Goal: Complete application form: Complete application form

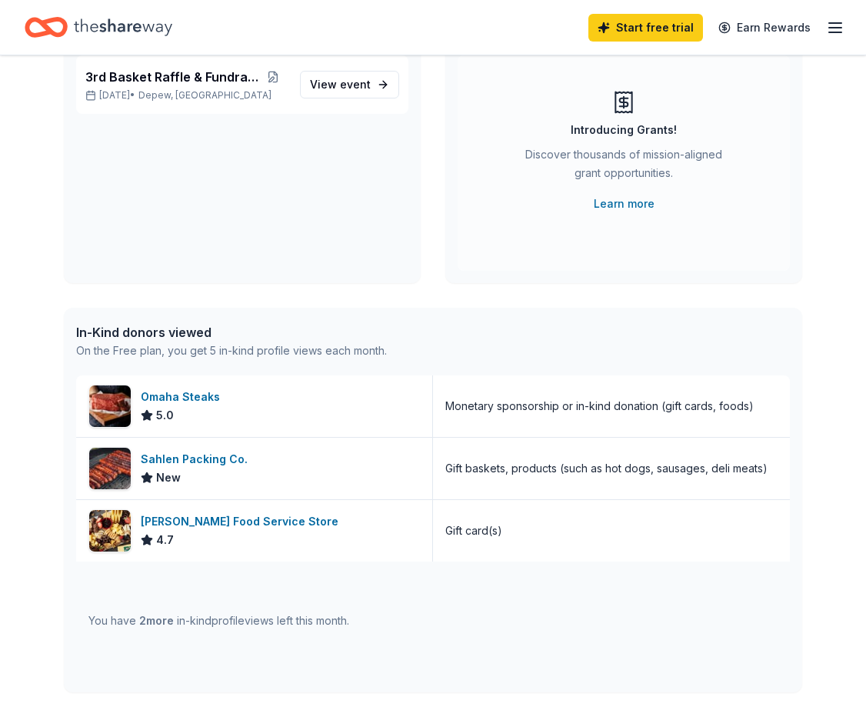
scroll to position [231, 0]
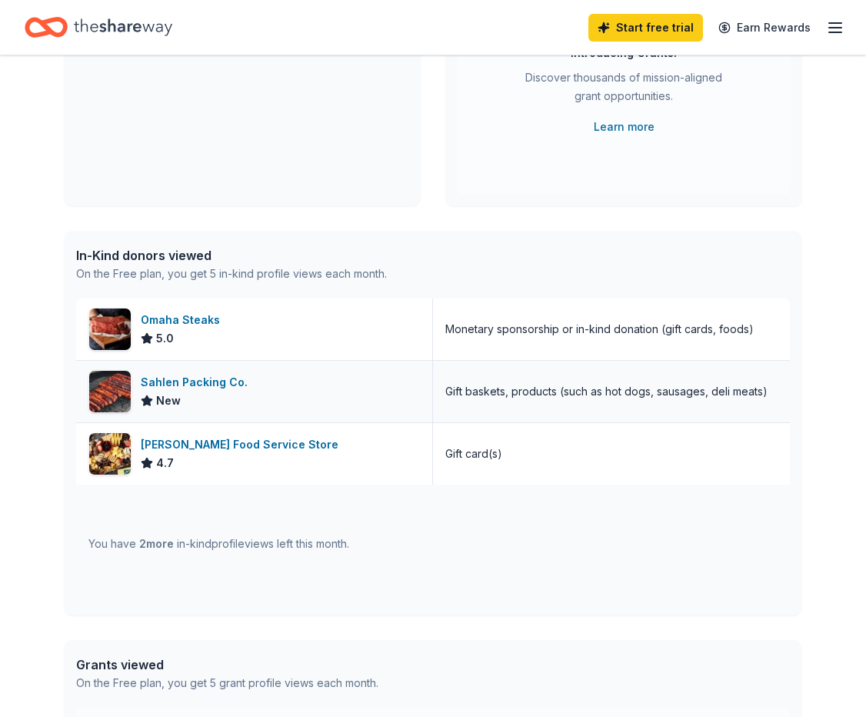
click at [218, 380] on div "Sahlen Packing Co." at bounding box center [197, 382] width 113 height 18
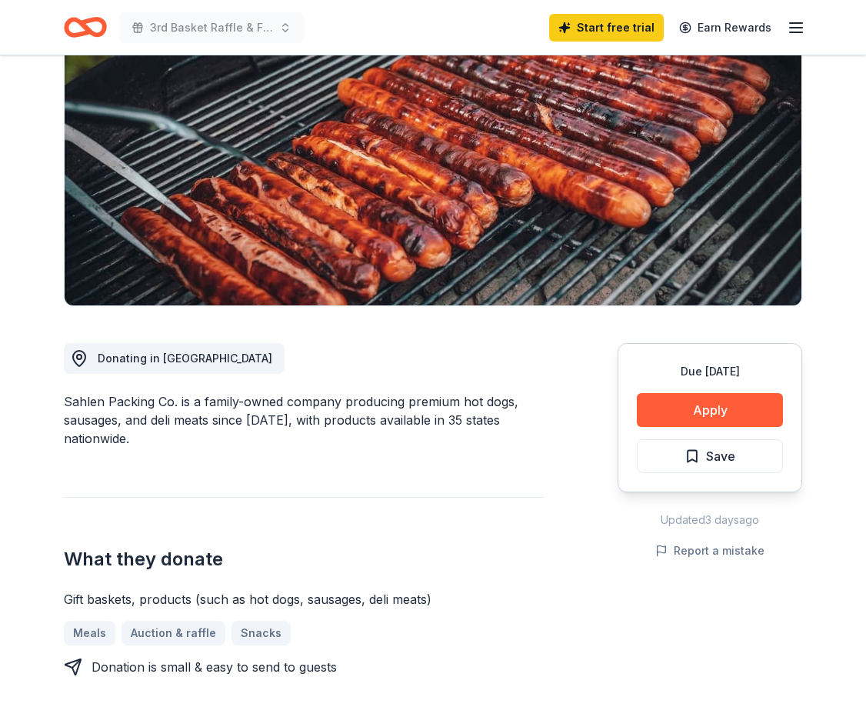
scroll to position [308, 0]
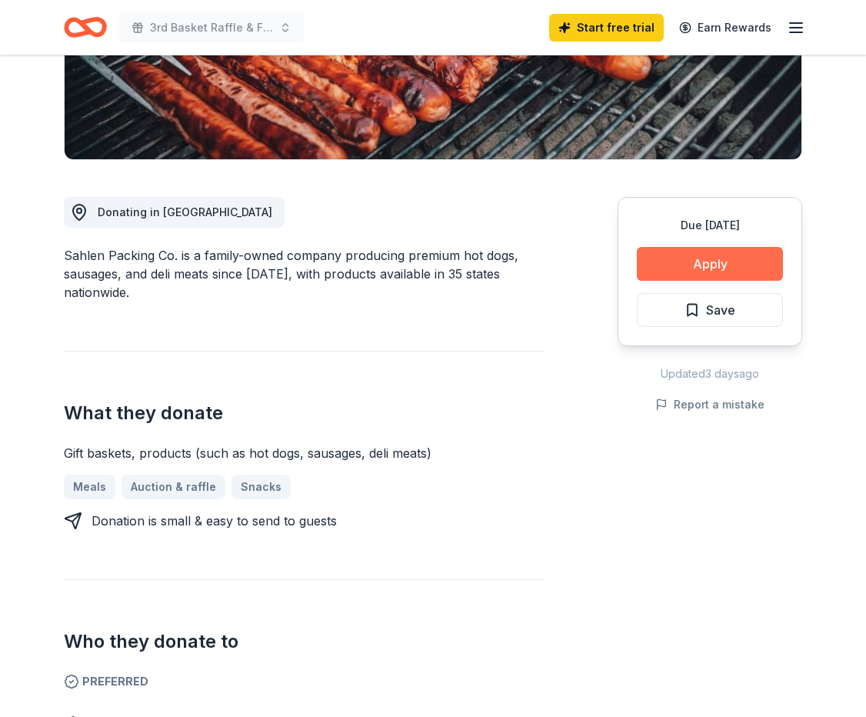
click at [679, 271] on button "Apply" at bounding box center [710, 264] width 146 height 34
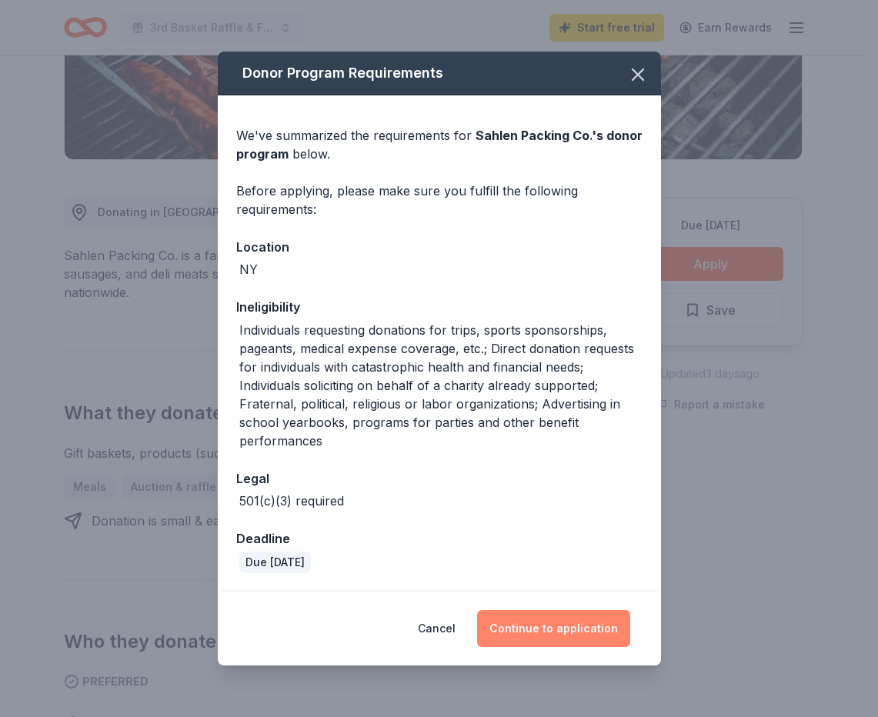
click at [563, 638] on button "Continue to application" at bounding box center [553, 628] width 153 height 37
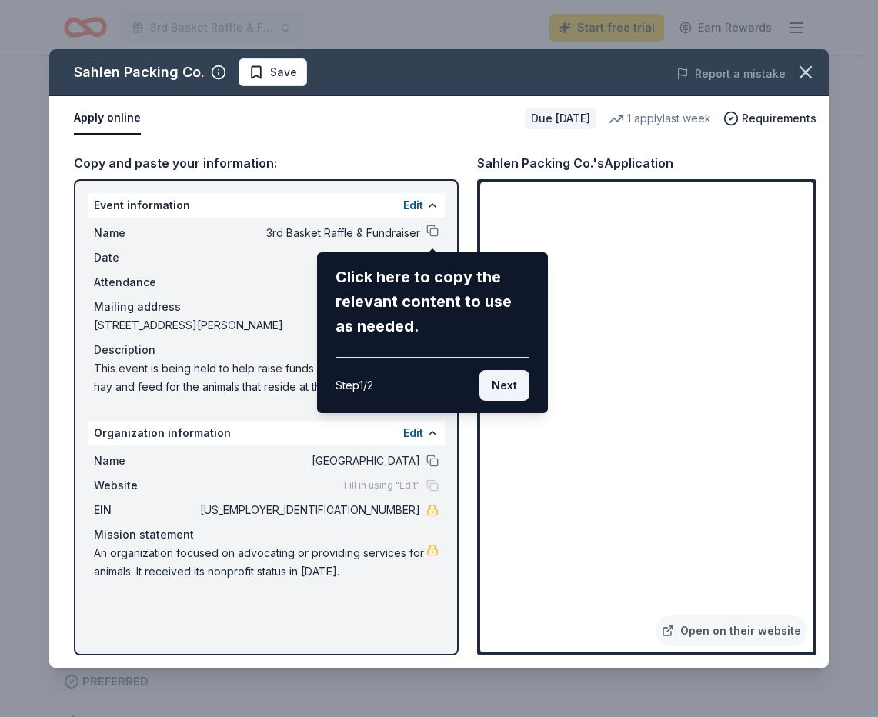
click at [515, 386] on button "Next" at bounding box center [504, 385] width 50 height 31
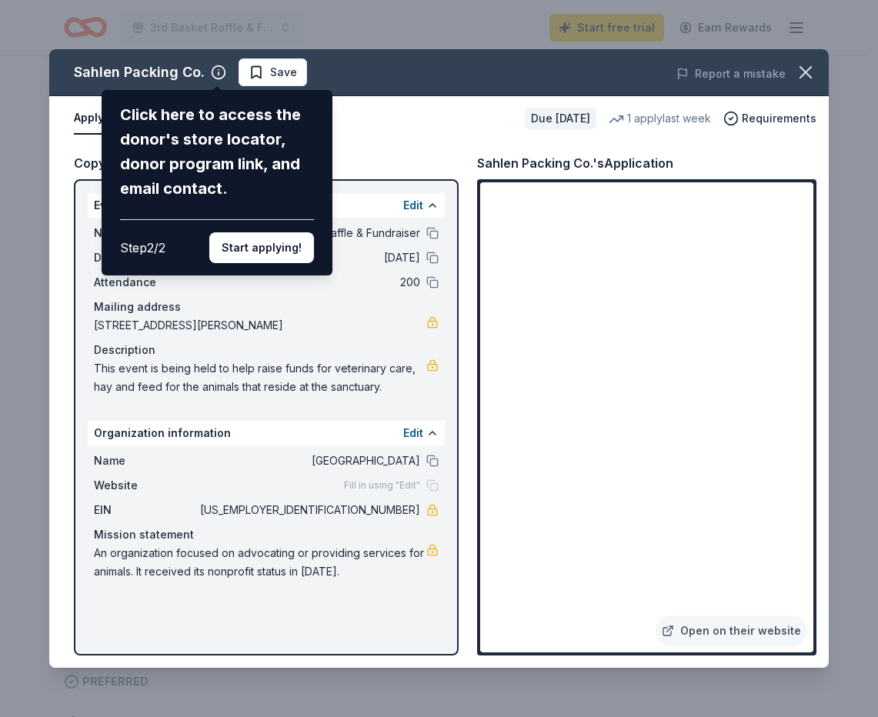
click at [278, 250] on button "Start applying!" at bounding box center [261, 247] width 105 height 31
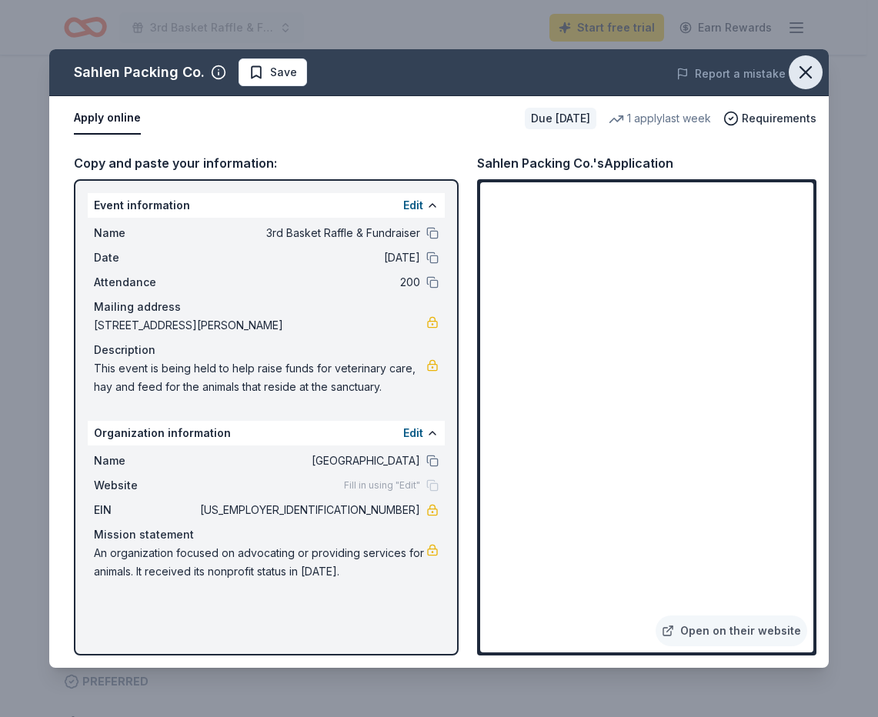
click at [805, 68] on icon "button" at bounding box center [806, 73] width 22 height 22
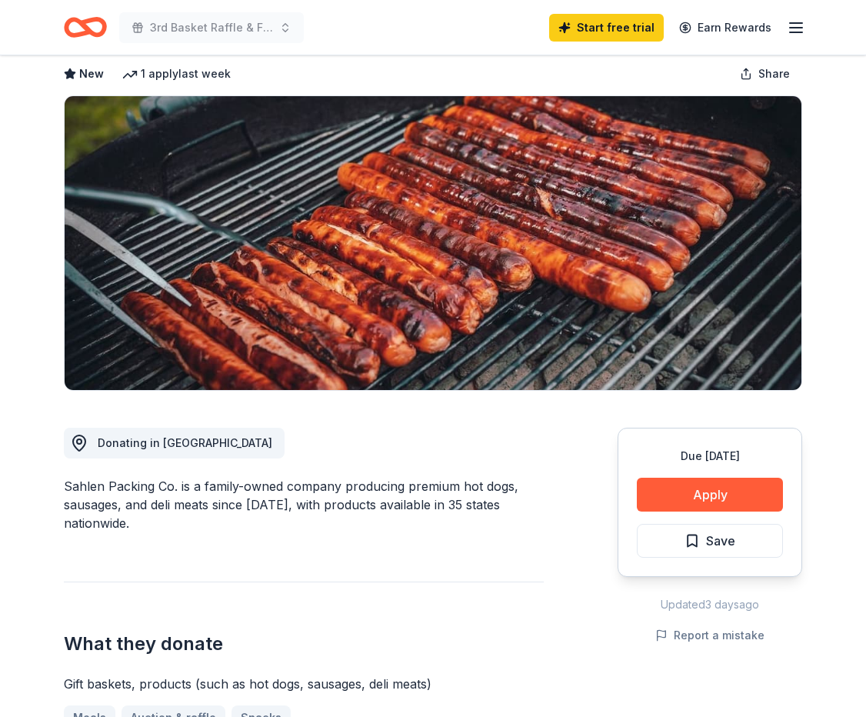
scroll to position [0, 0]
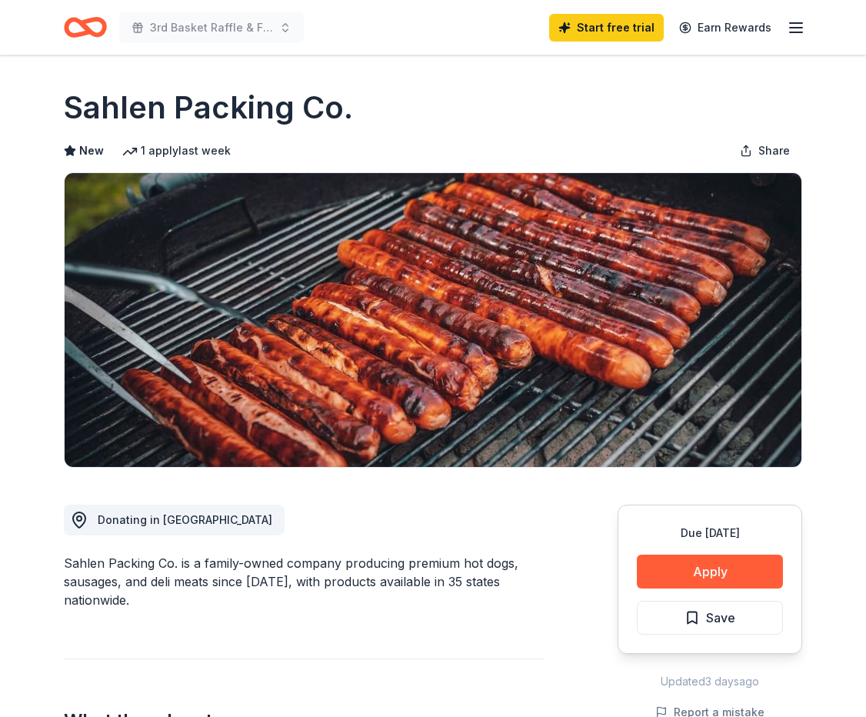
click at [78, 22] on icon "Home" at bounding box center [78, 26] width 24 height 15
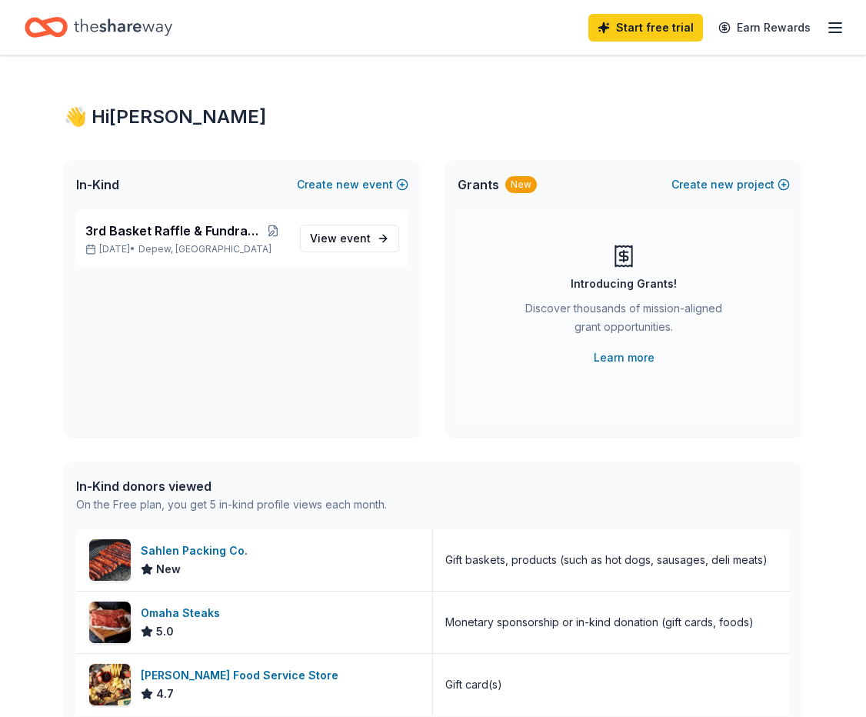
click at [832, 23] on line "button" at bounding box center [835, 23] width 12 height 0
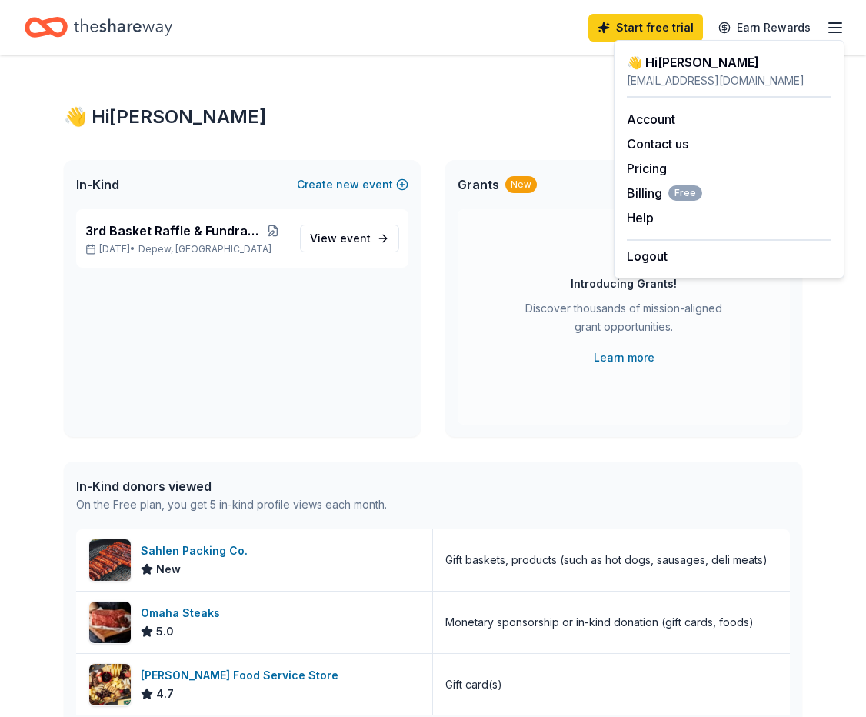
click at [410, 29] on div "Start free trial Earn Rewards" at bounding box center [433, 27] width 817 height 36
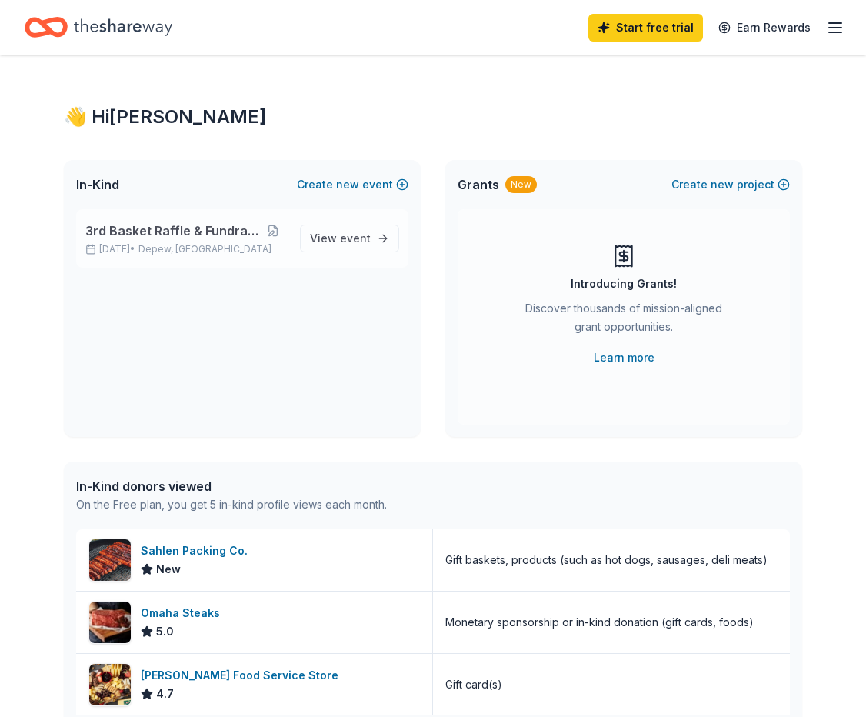
click at [137, 244] on p "[DATE] • [GEOGRAPHIC_DATA], [GEOGRAPHIC_DATA]" at bounding box center [186, 249] width 202 height 12
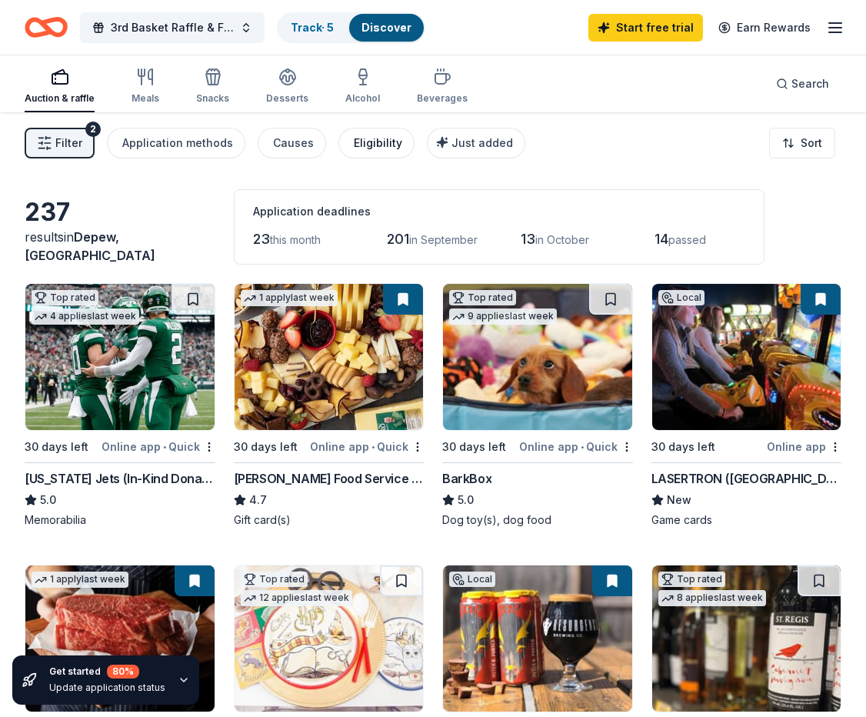
click at [395, 145] on button "Eligibility" at bounding box center [376, 143] width 76 height 31
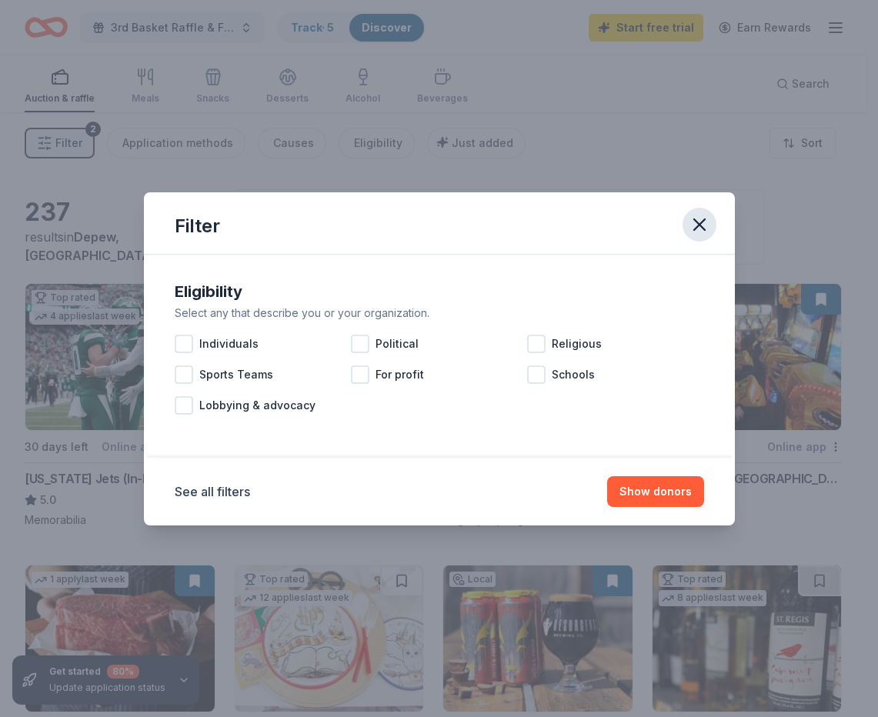
click at [695, 227] on icon "button" at bounding box center [699, 225] width 22 height 22
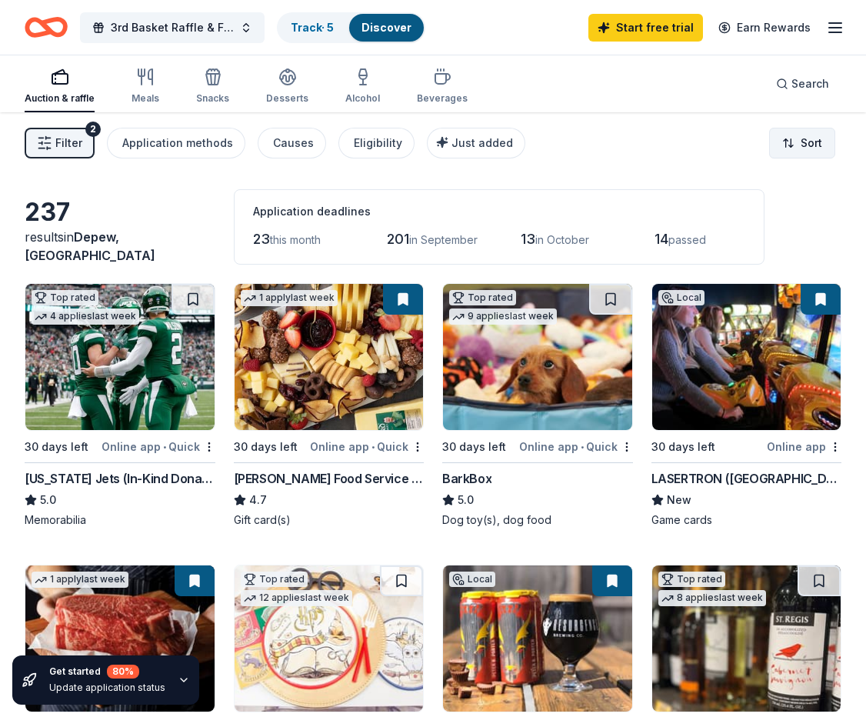
click at [804, 142] on html "3rd Basket Raffle & Fundraiser Track · 5 Discover Start free trial Earn Rewards…" at bounding box center [433, 358] width 866 height 717
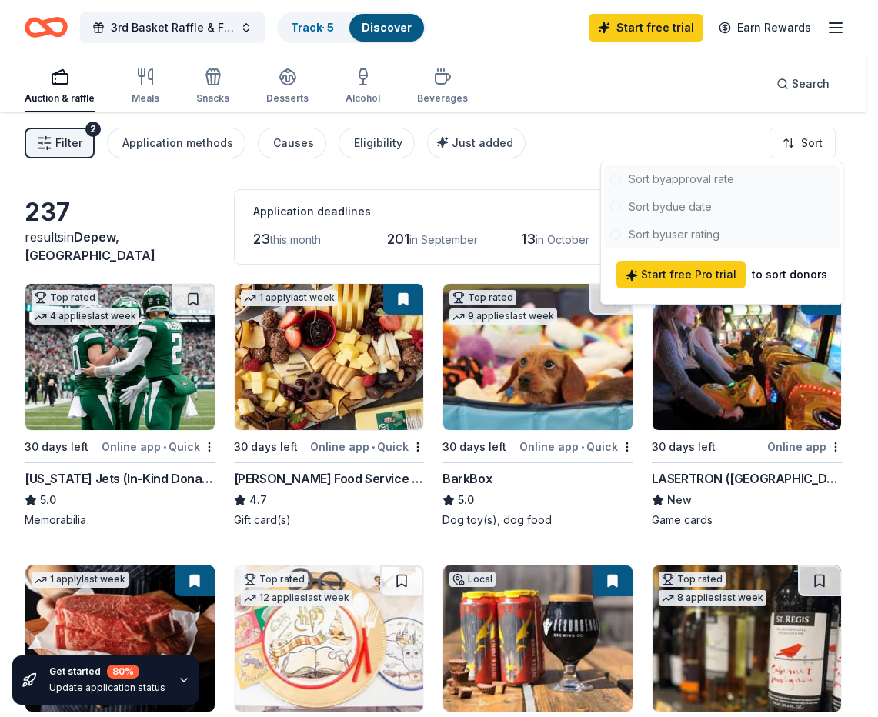
click at [661, 172] on div at bounding box center [721, 206] width 235 height 83
click at [658, 182] on div at bounding box center [721, 206] width 235 height 83
click at [735, 136] on html "3rd Basket Raffle & Fundraiser Track · 5 Discover Start free trial Earn Rewards…" at bounding box center [439, 358] width 878 height 717
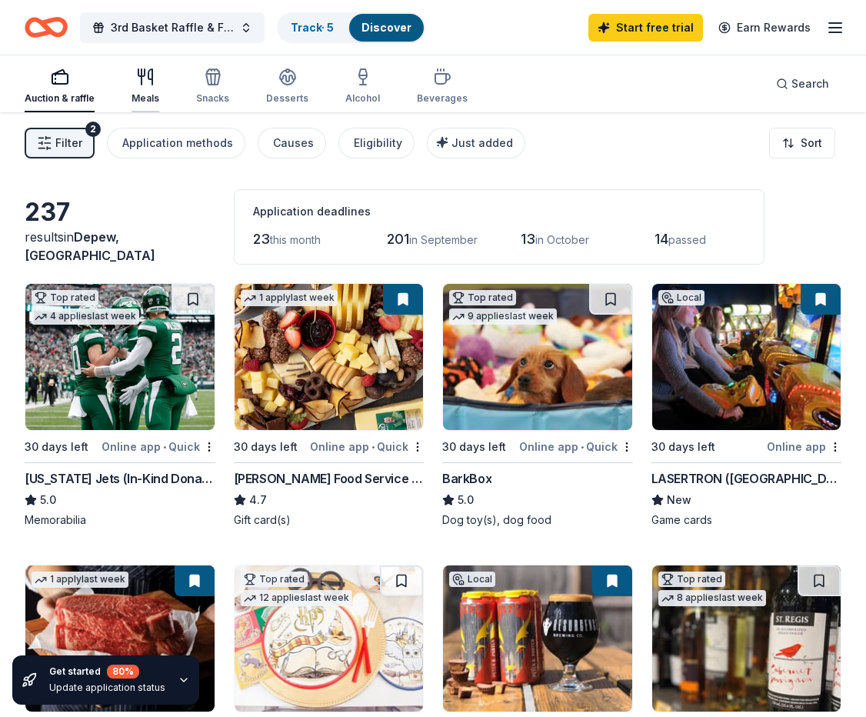
click at [152, 83] on icon "button" at bounding box center [145, 77] width 18 height 18
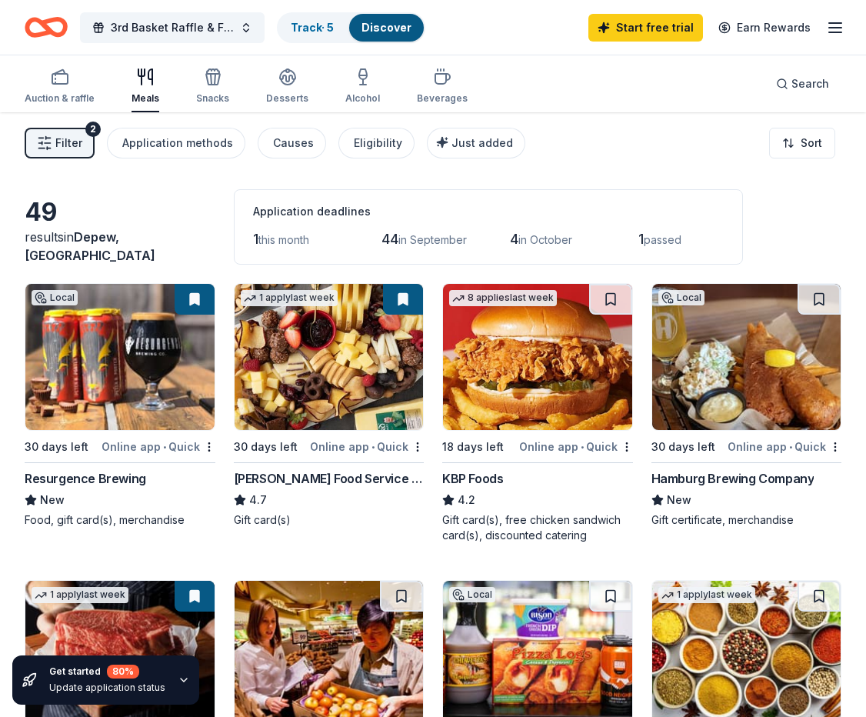
click at [228, 98] on div "Auction & raffle Meals Snacks Desserts Alcohol Beverages" at bounding box center [246, 87] width 443 height 51
click at [222, 92] on div "Snacks" at bounding box center [212, 86] width 33 height 37
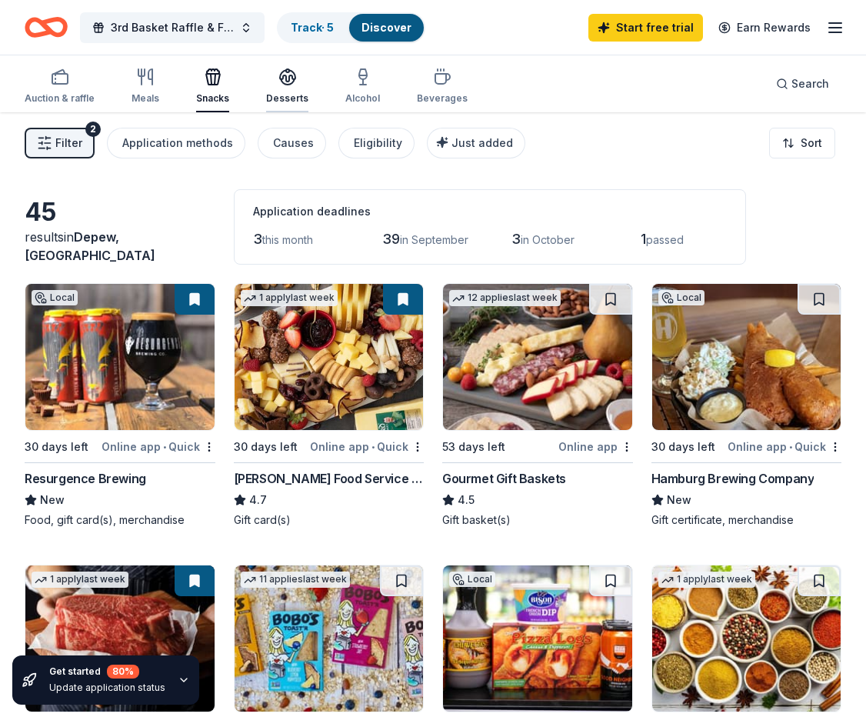
click at [284, 102] on div "Desserts" at bounding box center [287, 98] width 42 height 12
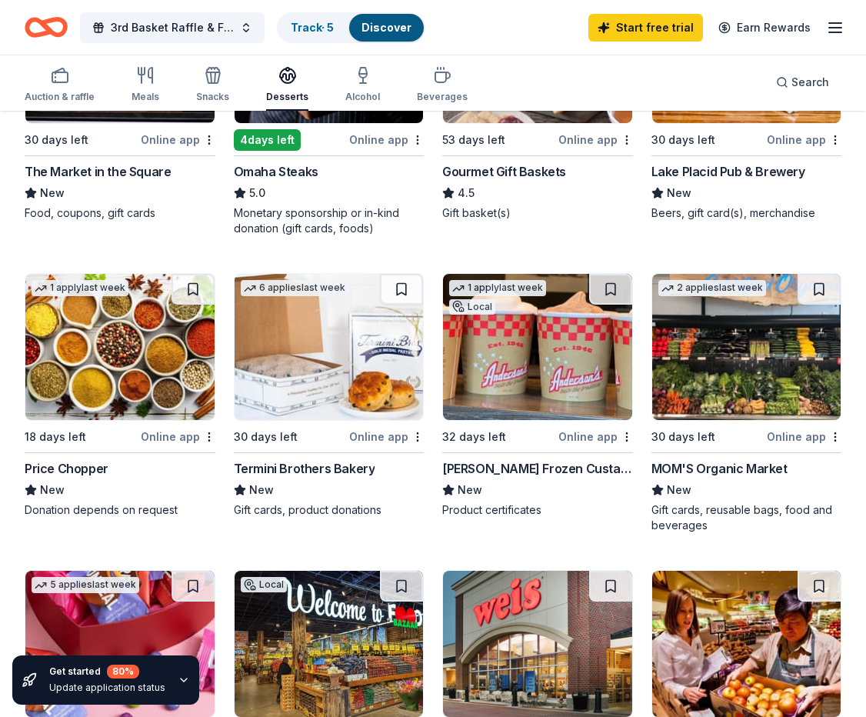
scroll to position [308, 0]
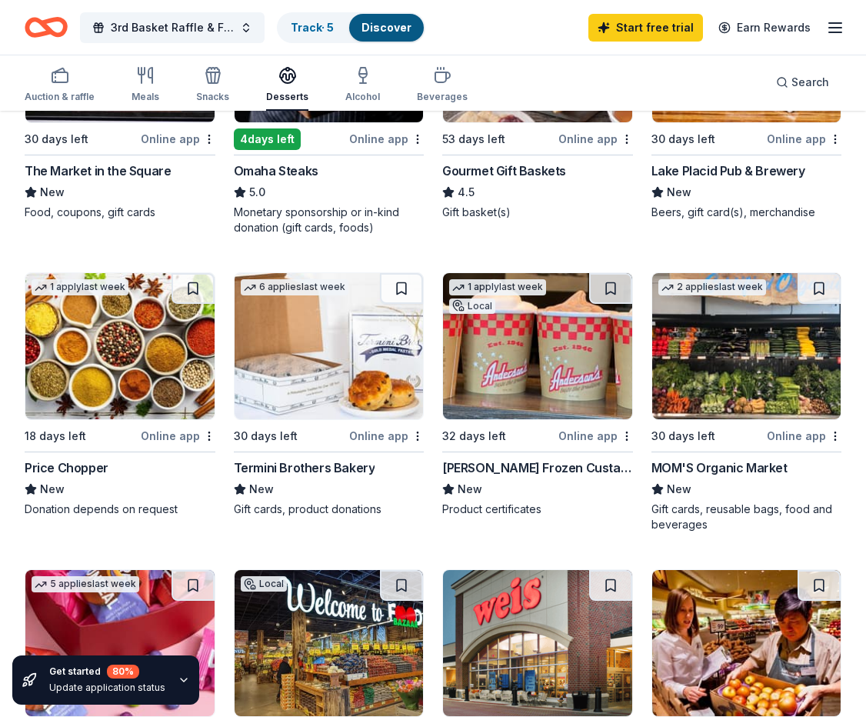
click at [525, 345] on img at bounding box center [537, 346] width 189 height 146
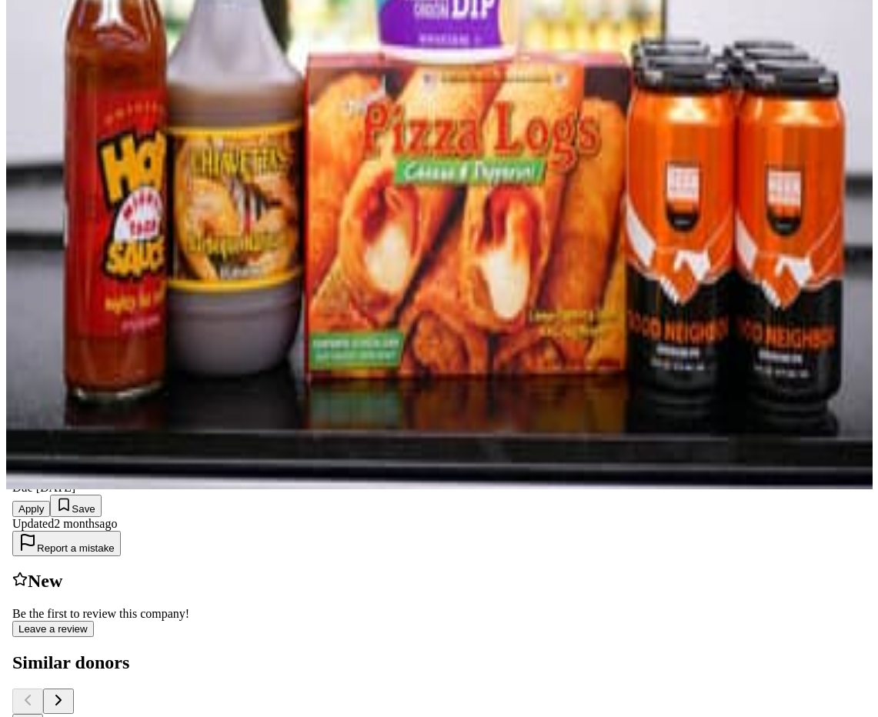
scroll to position [385, 0]
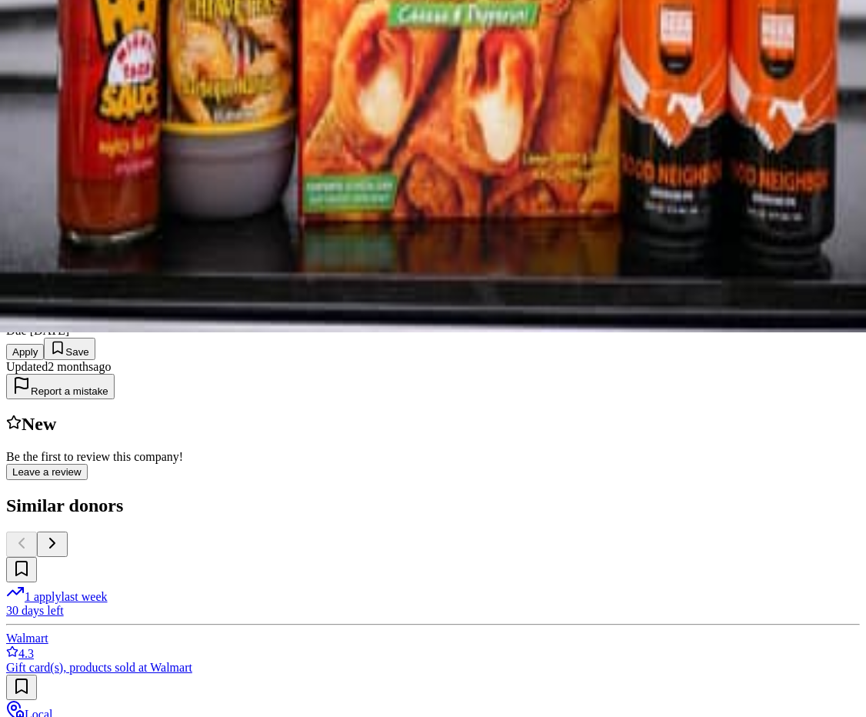
click at [44, 344] on button "Apply" at bounding box center [25, 352] width 38 height 16
